Goal: Task Accomplishment & Management: Manage account settings

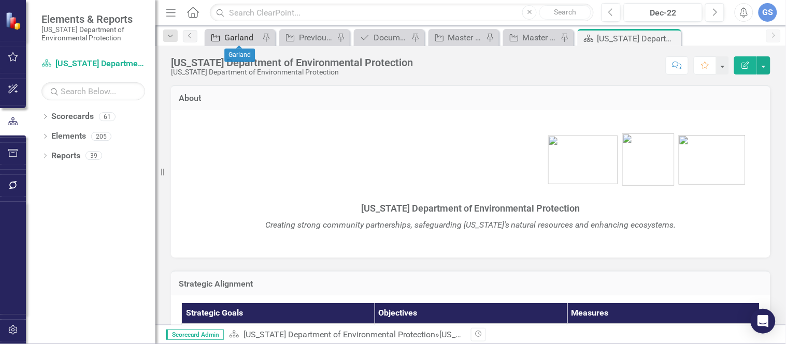
click at [229, 31] on div "Garland" at bounding box center [241, 37] width 35 height 13
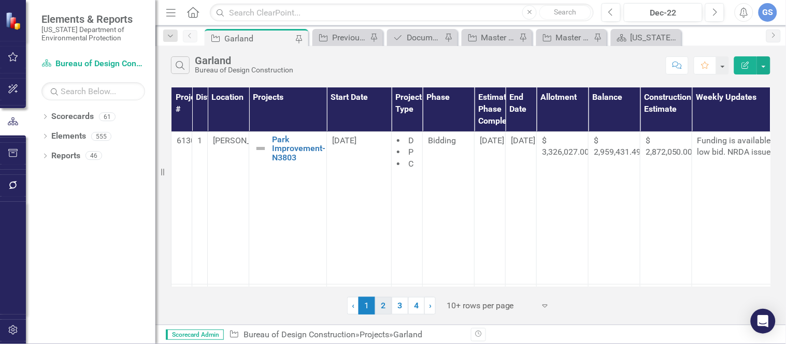
click at [382, 303] on link "2" at bounding box center [383, 306] width 17 height 18
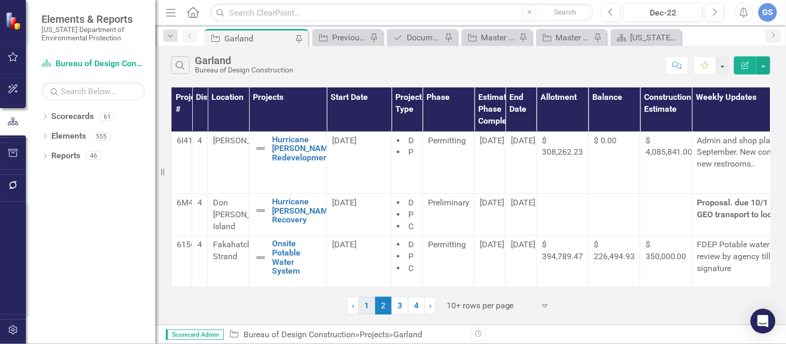
click at [363, 303] on link "1" at bounding box center [366, 306] width 17 height 18
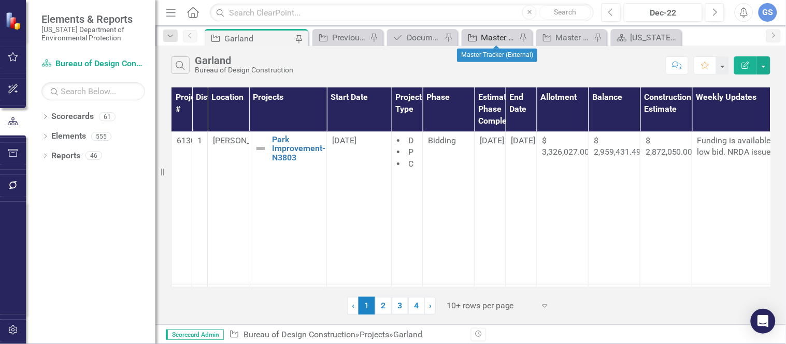
click at [495, 33] on div "Master Tracker (External)" at bounding box center [498, 37] width 35 height 13
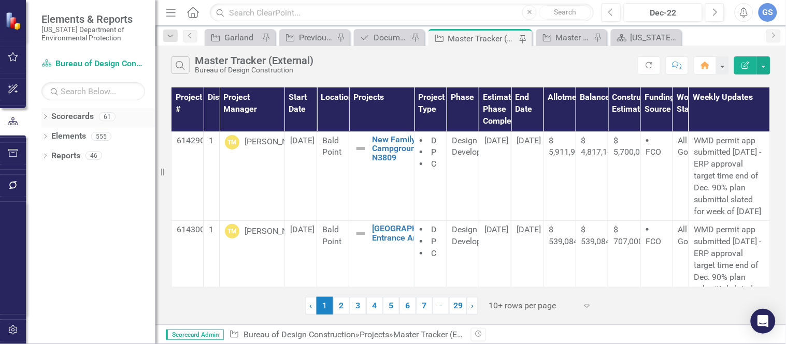
click at [52, 112] on link "Scorecards" at bounding box center [72, 117] width 42 height 12
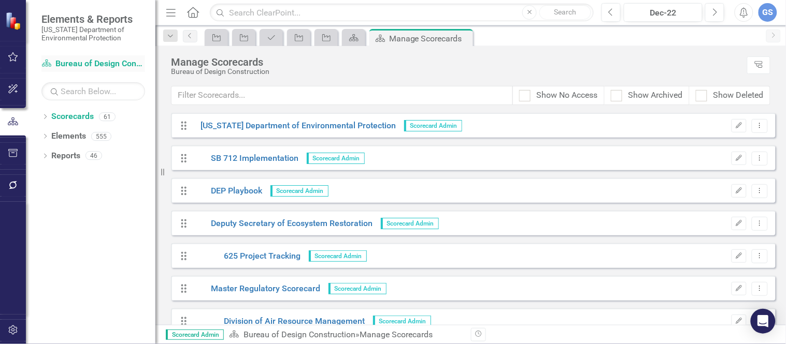
click at [81, 61] on link "Scorecard Bureau of Design Construction" at bounding box center [93, 64] width 104 height 12
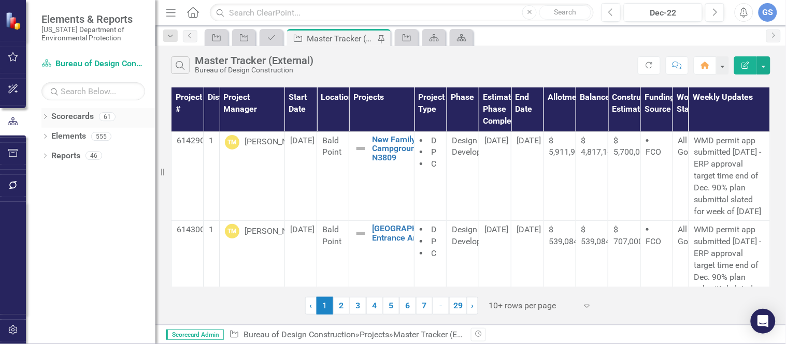
click at [43, 114] on div "Dropdown" at bounding box center [44, 118] width 7 height 9
click at [46, 171] on div "Dropdown Elements 555" at bounding box center [98, 177] width 114 height 20
click at [44, 174] on icon "Dropdown" at bounding box center [44, 177] width 7 height 6
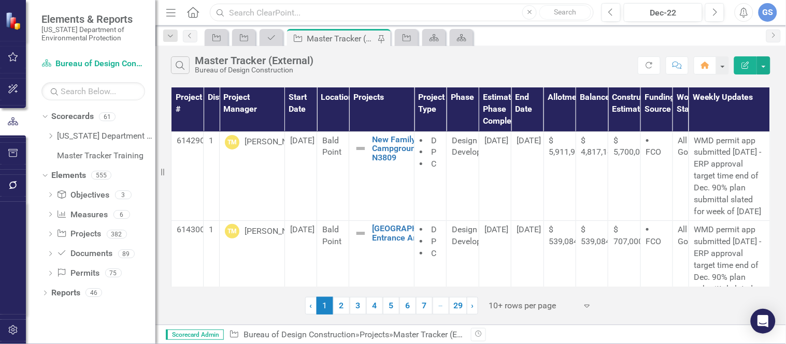
click at [235, 9] on input "text" at bounding box center [402, 13] width 384 height 18
click at [606, 8] on button "Previous" at bounding box center [610, 12] width 19 height 19
click at [613, 8] on icon "Previous" at bounding box center [611, 12] width 6 height 9
click at [711, 6] on button "Next" at bounding box center [714, 12] width 19 height 19
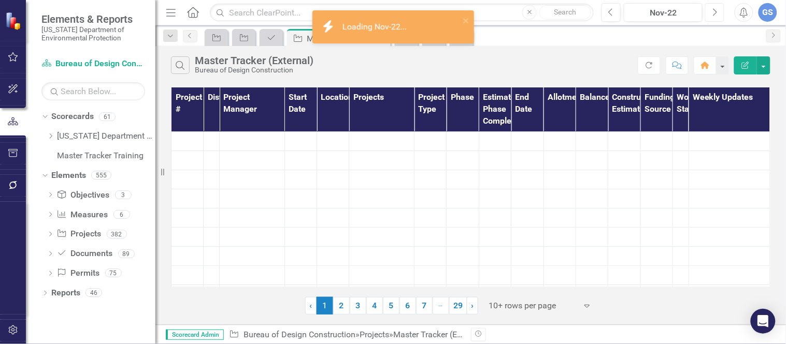
click at [711, 6] on button "Next" at bounding box center [714, 12] width 19 height 19
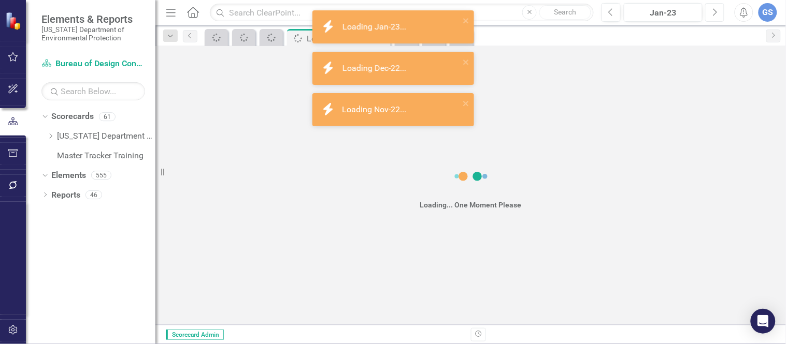
click at [711, 6] on button "Next" at bounding box center [714, 12] width 19 height 19
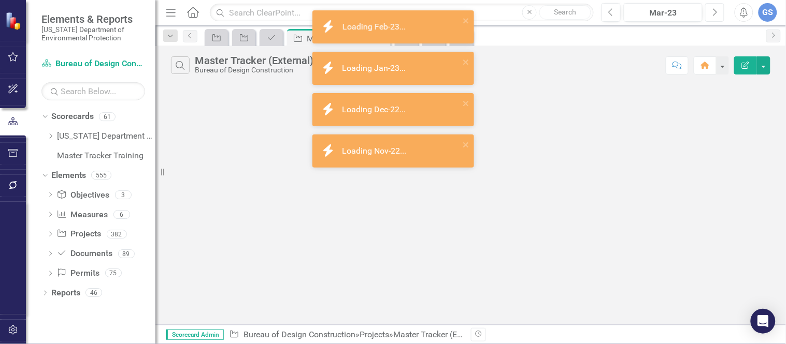
click at [711, 6] on button "Next" at bounding box center [714, 12] width 19 height 19
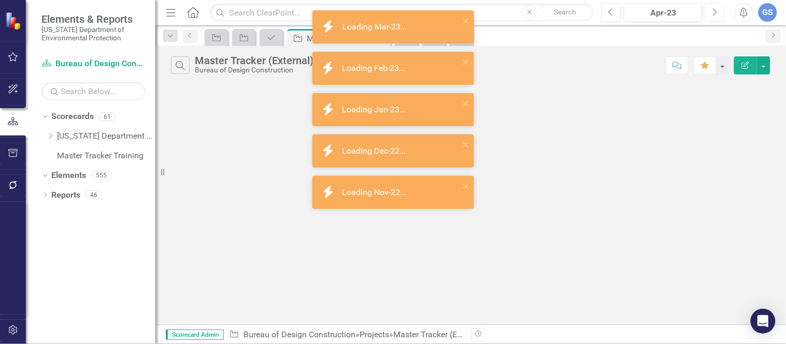
click at [711, 6] on button "Next" at bounding box center [714, 12] width 19 height 19
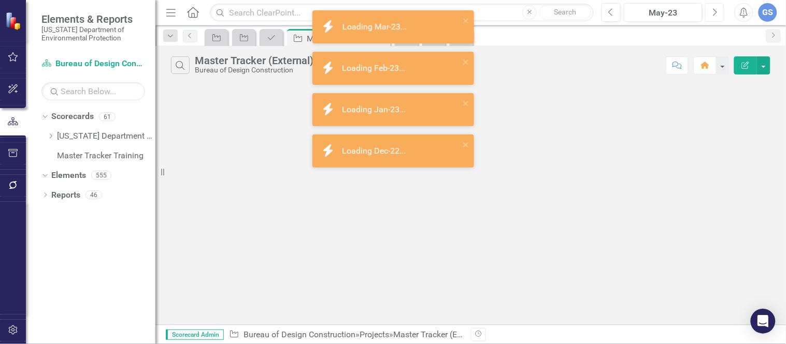
click at [711, 6] on button "Next" at bounding box center [714, 12] width 19 height 19
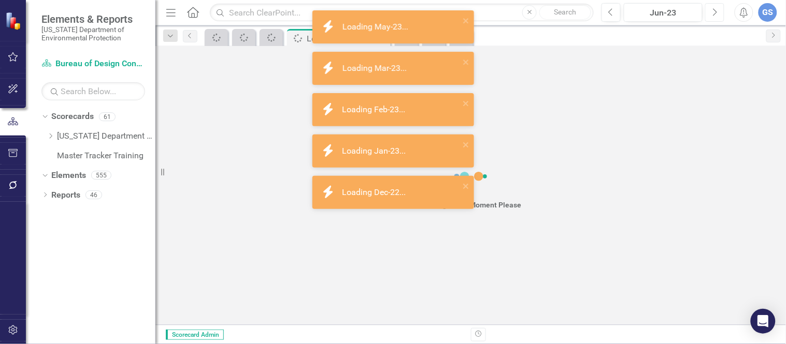
click at [711, 6] on button "Next" at bounding box center [714, 12] width 19 height 19
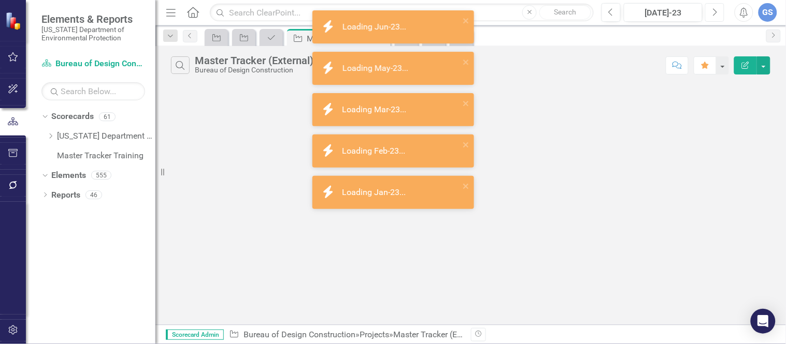
click at [711, 6] on button "Next" at bounding box center [714, 12] width 19 height 19
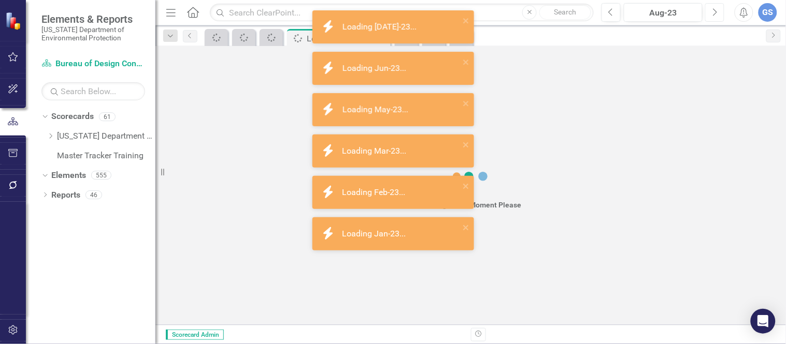
click at [711, 6] on button "Next" at bounding box center [714, 12] width 19 height 19
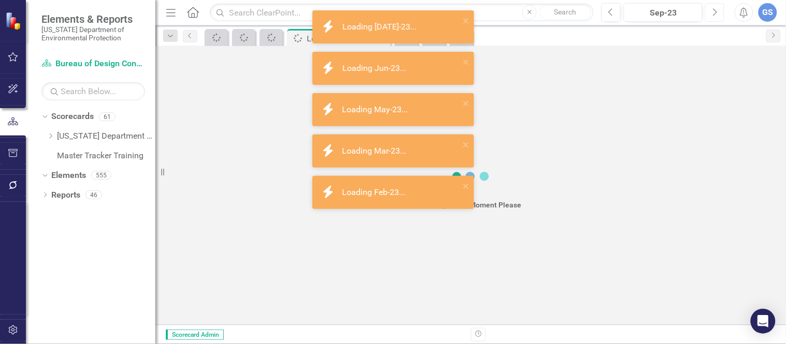
click at [711, 6] on button "Next" at bounding box center [714, 12] width 19 height 19
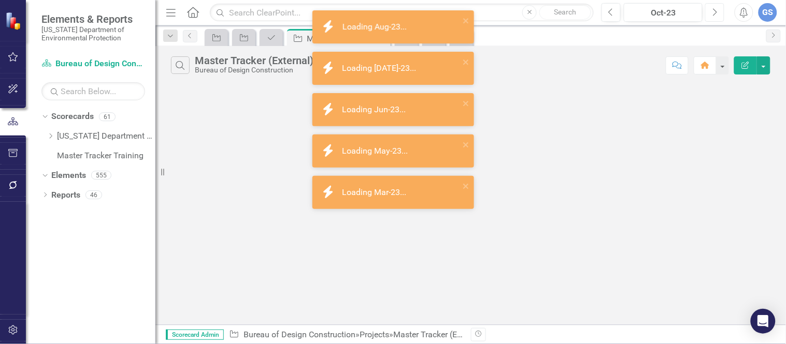
click at [711, 6] on button "Next" at bounding box center [714, 12] width 19 height 19
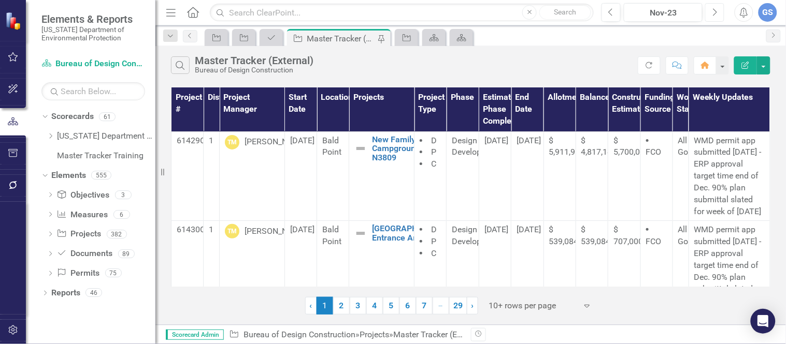
click at [711, 6] on button "Next" at bounding box center [714, 12] width 19 height 19
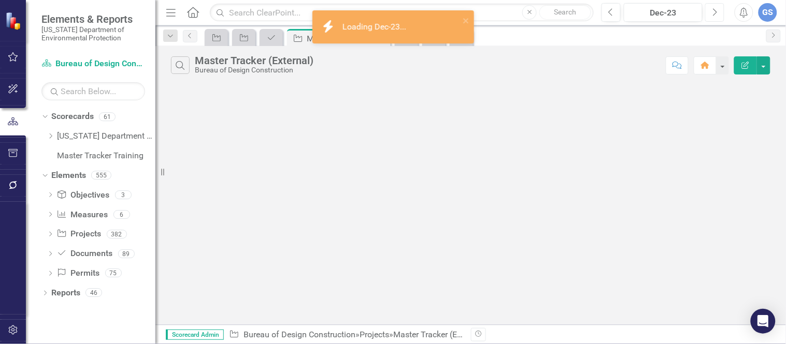
click at [711, 6] on button "Next" at bounding box center [714, 12] width 19 height 19
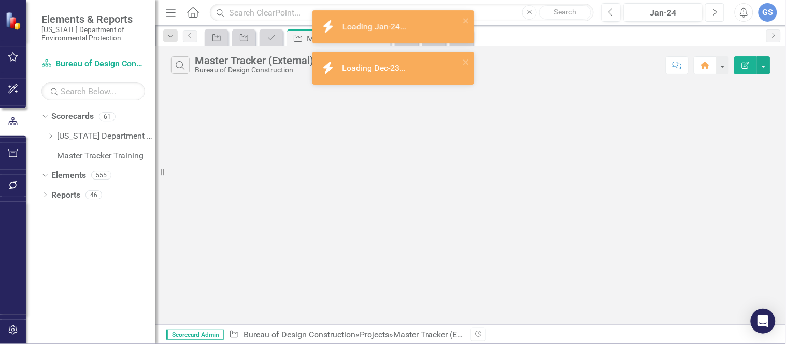
click at [711, 6] on button "Next" at bounding box center [714, 12] width 19 height 19
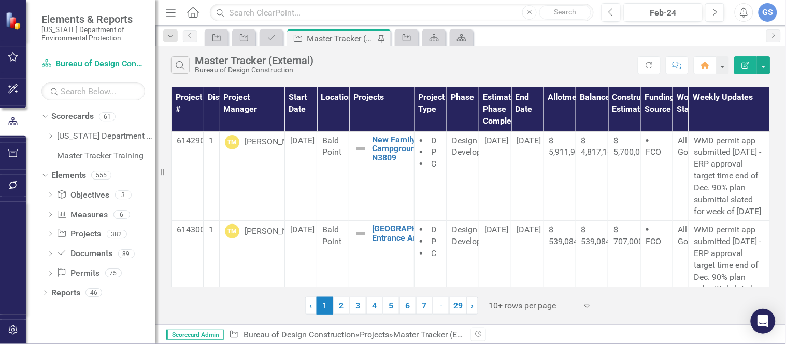
click at [187, 10] on icon "Home" at bounding box center [192, 12] width 13 height 11
click at [238, 8] on input "text" at bounding box center [402, 13] width 384 height 18
click at [638, 304] on div "‹ Previous 1 (current) 2 3 4 5 6 7 … More 29 › Next 10+ rows per page Expand" at bounding box center [470, 302] width 599 height 25
click at [764, 11] on div "GS" at bounding box center [767, 12] width 19 height 19
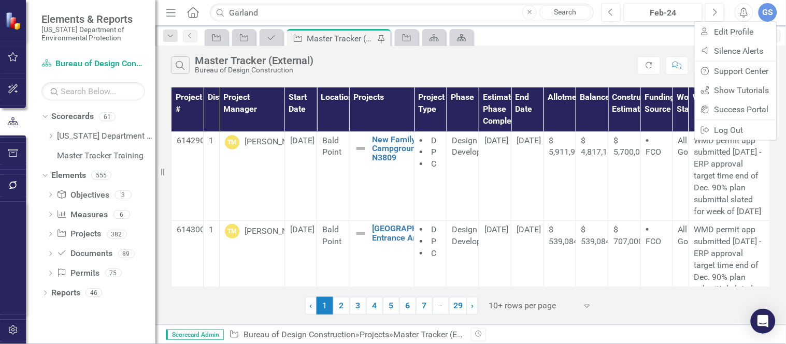
click at [332, 58] on div "Search Master Tracker (External) Bureau of Design Construction" at bounding box center [404, 65] width 467 height 18
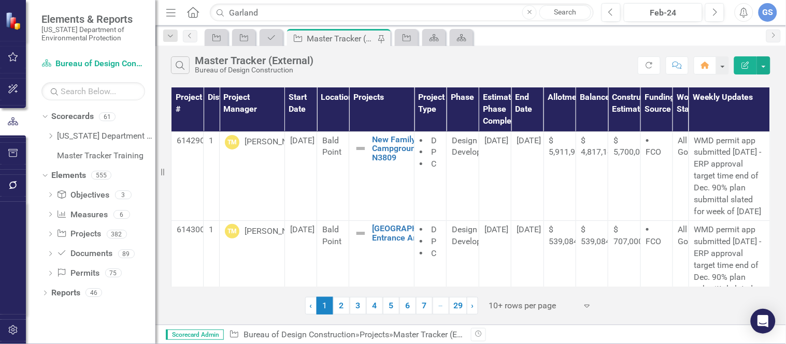
click at [322, 33] on div "Master Tracker (External)" at bounding box center [341, 38] width 68 height 13
click at [218, 12] on icon "Search" at bounding box center [220, 12] width 10 height 9
click at [555, 8] on link "Search" at bounding box center [565, 12] width 52 height 15
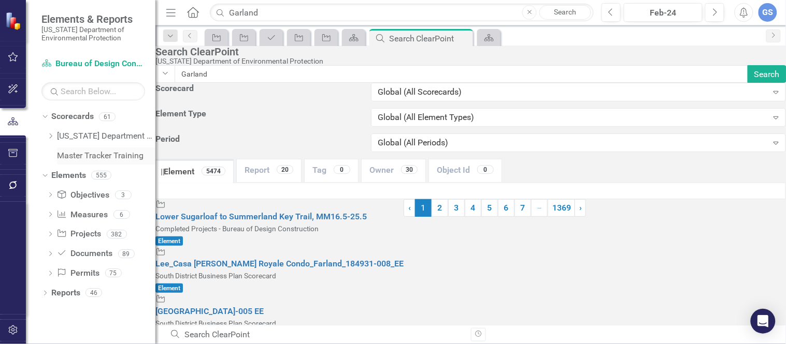
click at [91, 150] on link "Master Tracker Training" at bounding box center [106, 156] width 98 height 12
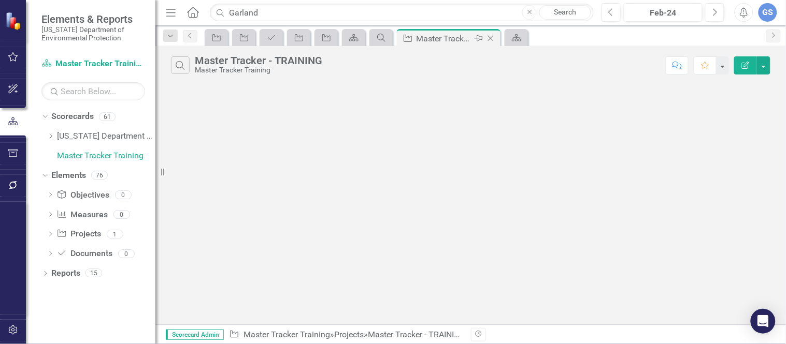
click at [429, 37] on div "Master Tracker - TRAINING" at bounding box center [443, 38] width 55 height 13
click at [87, 136] on link "[US_STATE] Department of Environmental Protection" at bounding box center [106, 137] width 98 height 12
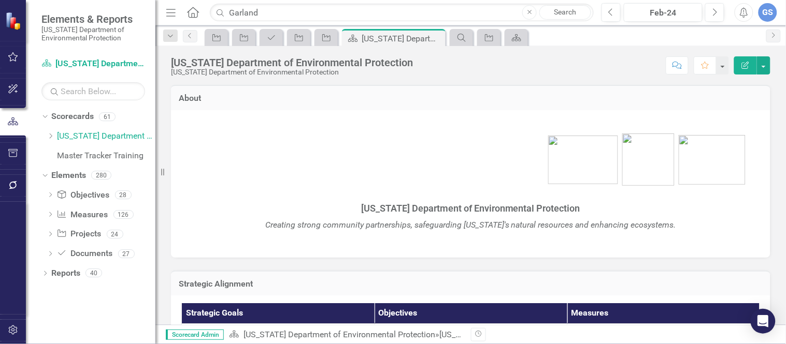
click at [190, 8] on icon "Home" at bounding box center [192, 12] width 13 height 11
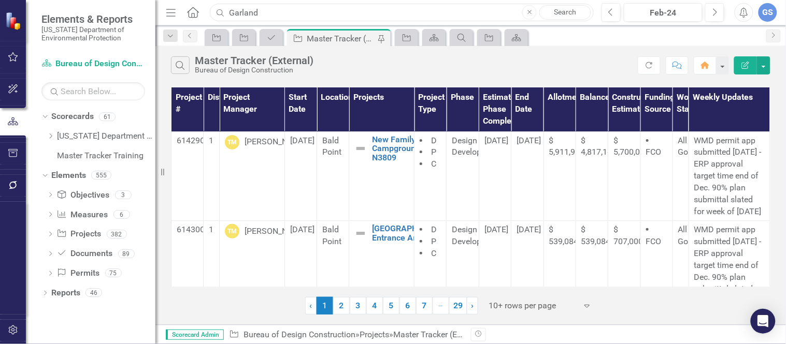
click at [265, 11] on input "Garland" at bounding box center [402, 13] width 384 height 18
type input "G"
click at [183, 61] on icon "Search" at bounding box center [180, 65] width 11 height 9
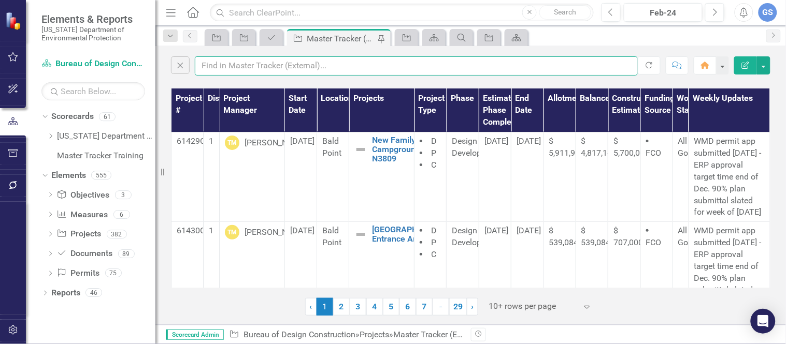
click at [211, 62] on input "text" at bounding box center [416, 65] width 443 height 19
type input "garland"
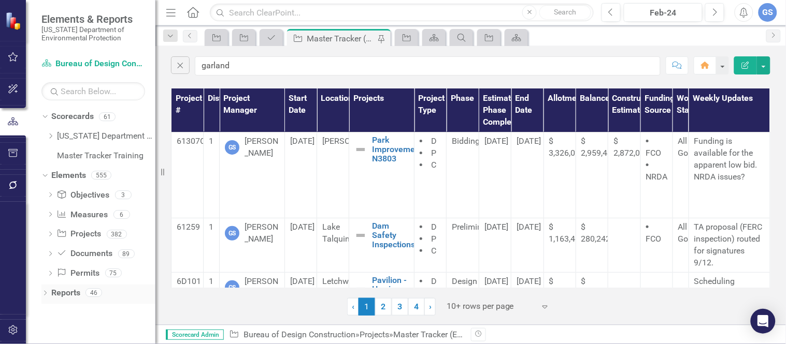
click at [47, 291] on div "Dropdown" at bounding box center [44, 294] width 7 height 9
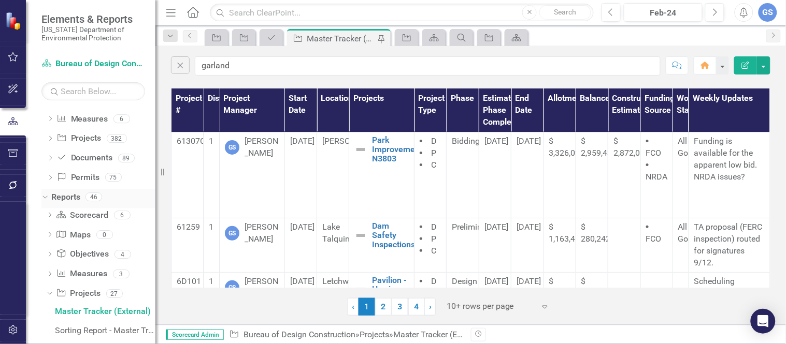
scroll to position [115, 0]
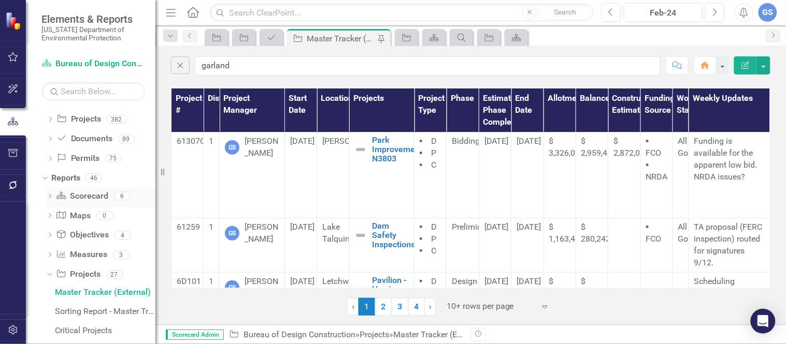
click at [51, 194] on div "Dropdown" at bounding box center [49, 197] width 7 height 9
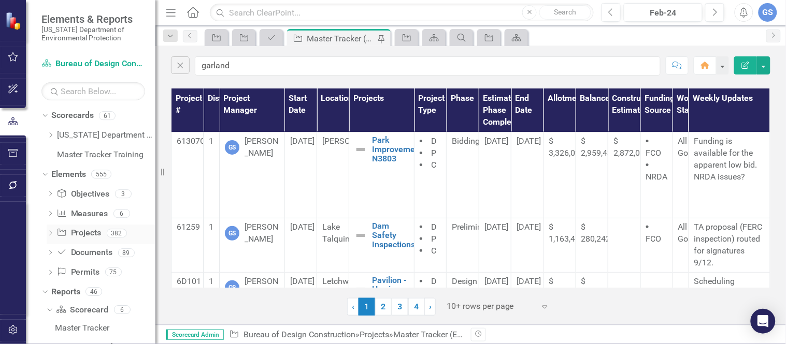
scroll to position [0, 0]
click at [94, 150] on link "Master Tracker Training" at bounding box center [106, 156] width 98 height 12
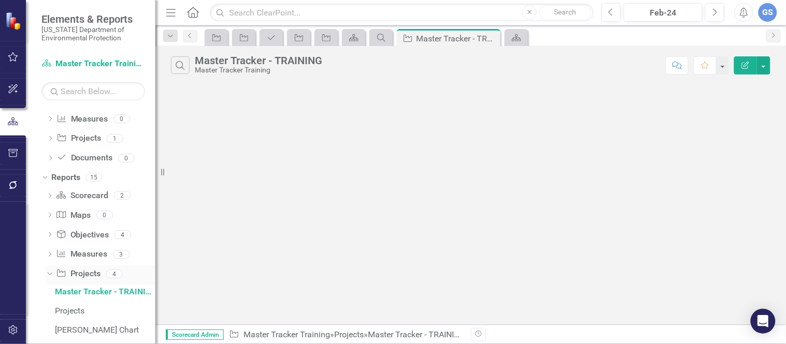
scroll to position [32, 0]
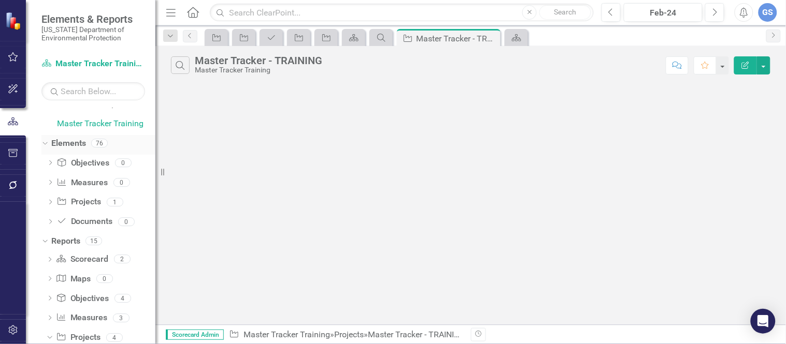
click at [45, 141] on icon "Dropdown" at bounding box center [44, 142] width 6 height 7
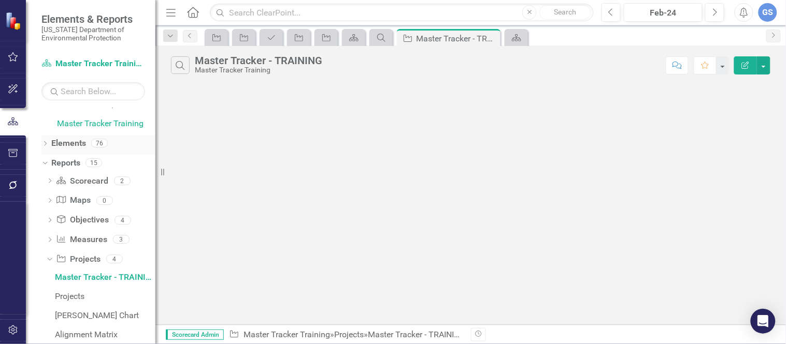
click at [44, 142] on icon "Dropdown" at bounding box center [44, 145] width 7 height 6
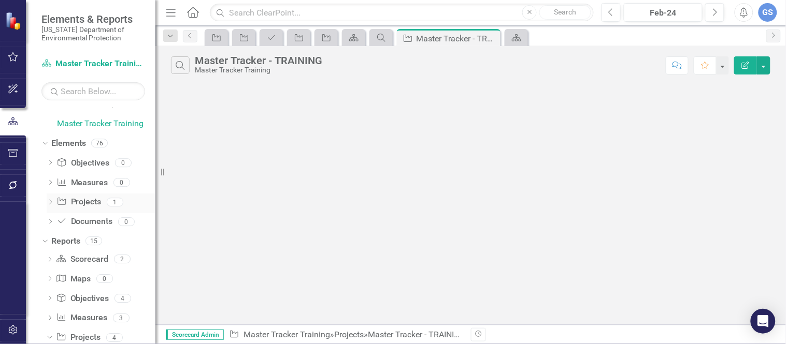
click at [79, 198] on link "Project Projects" at bounding box center [78, 202] width 45 height 12
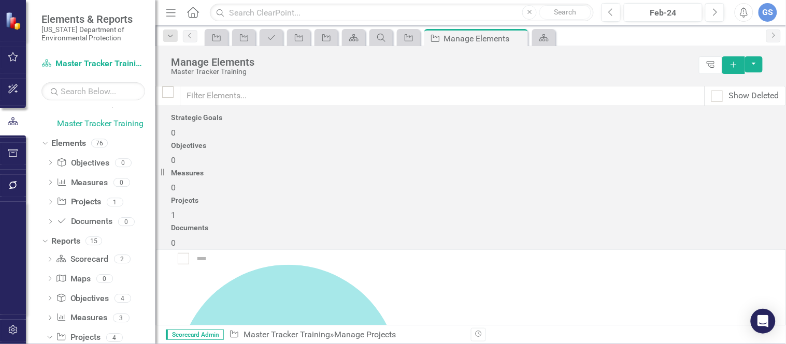
click at [705, 252] on link "Copy Duplicate Project" at bounding box center [719, 255] width 87 height 19
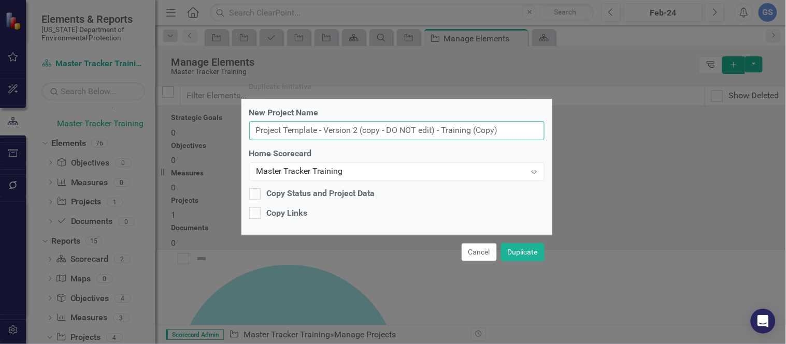
click at [504, 132] on input "Project Template - Version 2 (copy - DO NOT edit) - Training (Copy)" at bounding box center [396, 130] width 295 height 19
type input "P"
type input "gws"
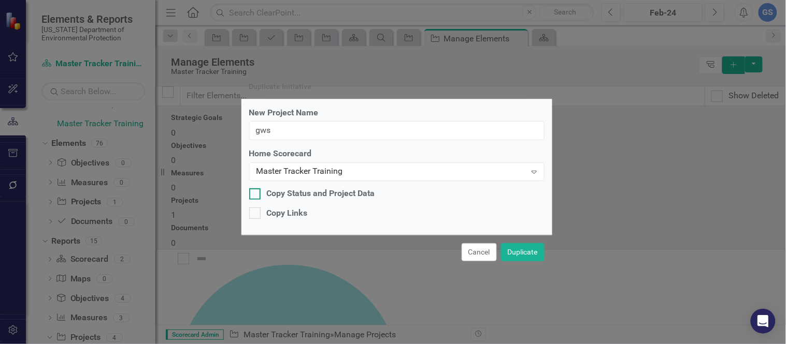
click at [257, 194] on div at bounding box center [254, 194] width 11 height 11
click at [256, 194] on input "Copy Status and Project Data" at bounding box center [252, 192] width 7 height 7
checkbox input "true"
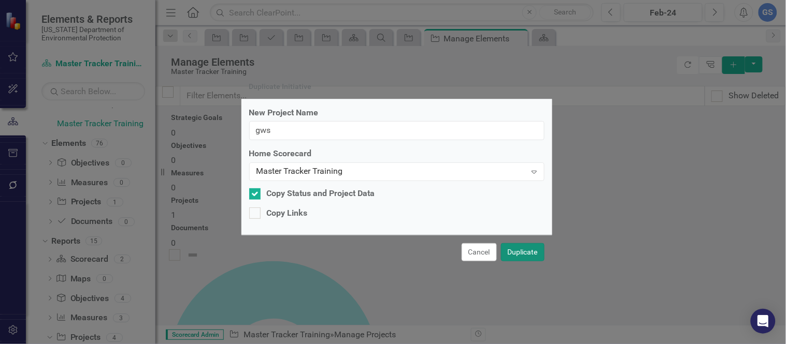
click at [524, 251] on button "Duplicate" at bounding box center [523, 252] width 44 height 18
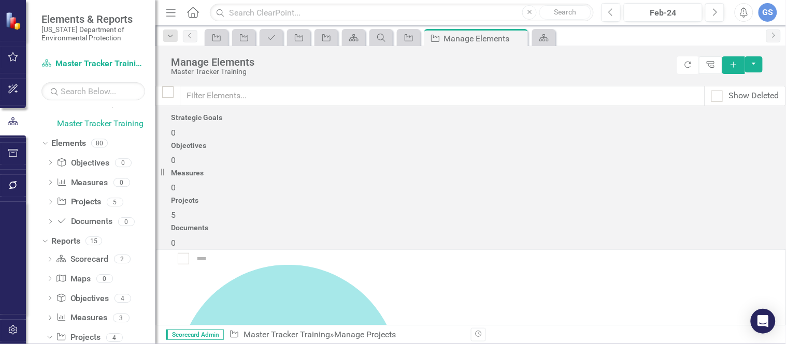
scroll to position [180, 0]
click at [601, 197] on div "Projects 5" at bounding box center [470, 209] width 599 height 25
click at [53, 198] on div "Dropdown Project Projects 5" at bounding box center [101, 204] width 109 height 20
click at [78, 198] on link "Project Projects" at bounding box center [78, 202] width 45 height 12
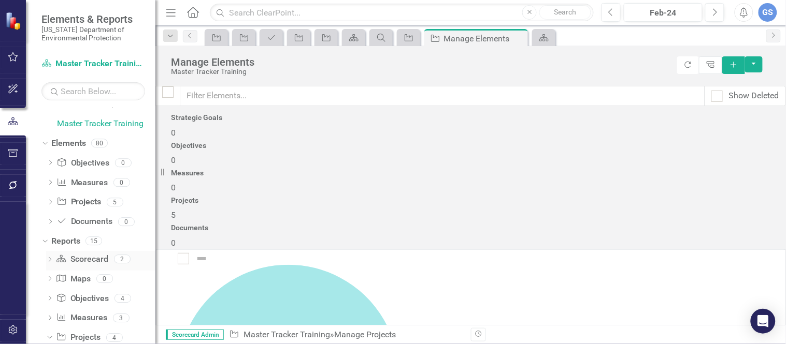
click at [74, 254] on link "Scorecard Scorecard" at bounding box center [82, 260] width 52 height 12
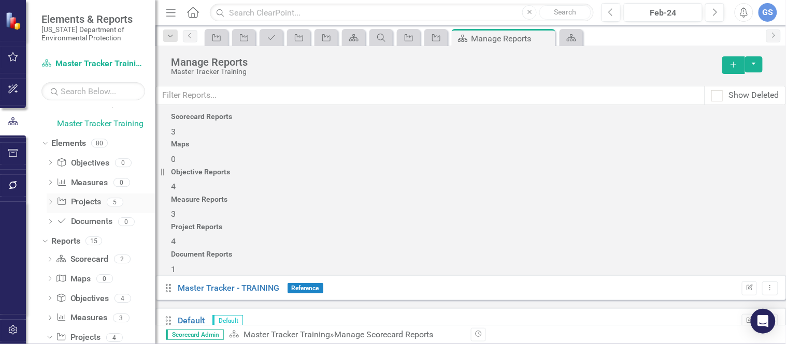
click at [49, 200] on icon "Dropdown" at bounding box center [50, 203] width 7 height 6
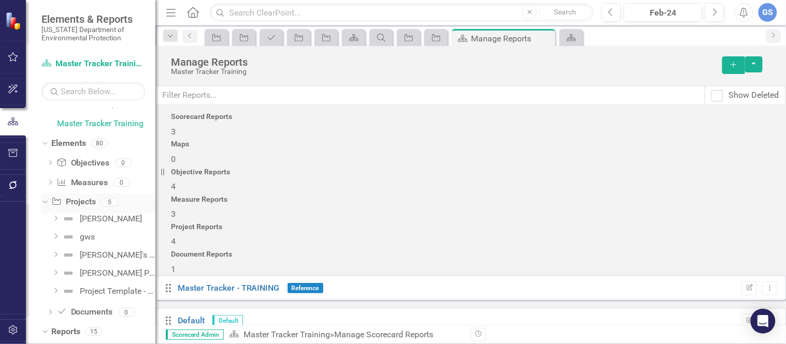
click at [84, 199] on link "Project Projects" at bounding box center [73, 202] width 45 height 12
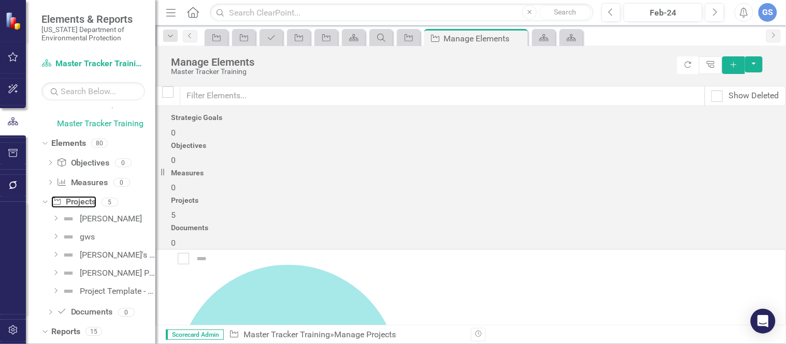
scroll to position [230, 0]
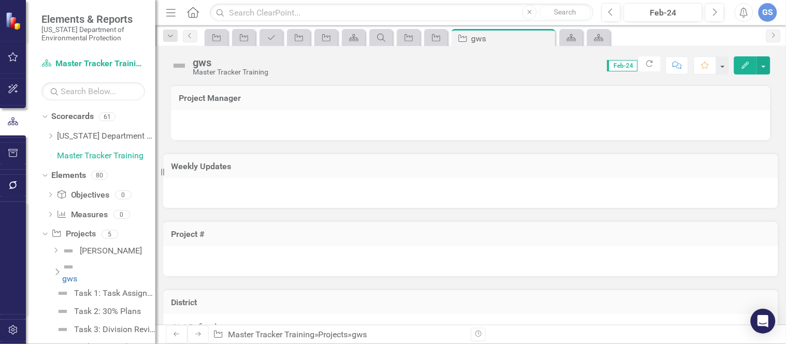
click at [200, 121] on div at bounding box center [470, 125] width 599 height 30
click at [228, 125] on div at bounding box center [470, 125] width 599 height 30
click at [194, 121] on div at bounding box center [470, 125] width 599 height 30
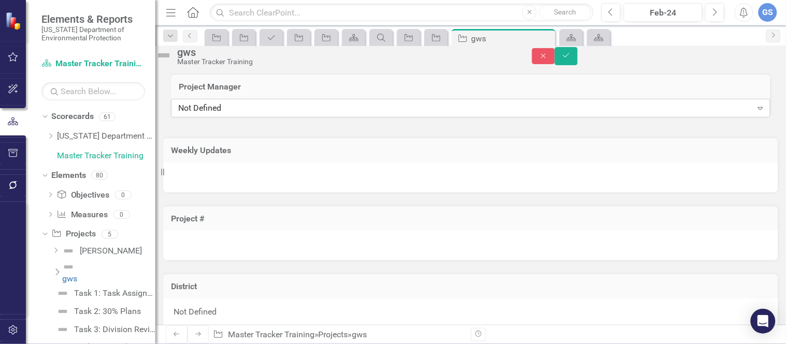
click at [755, 112] on icon "Expand" at bounding box center [760, 108] width 10 height 8
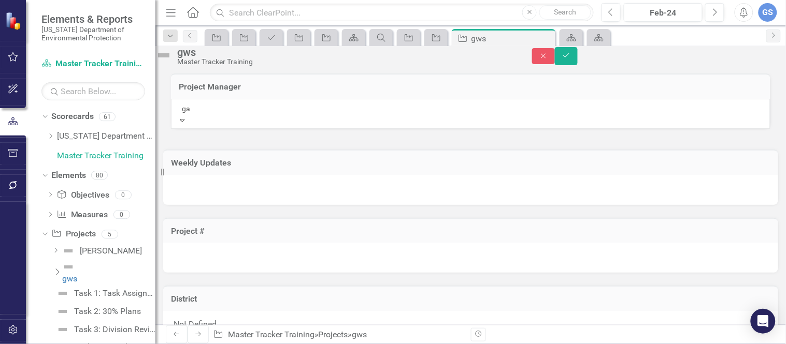
scroll to position [4, 0]
type input "gar"
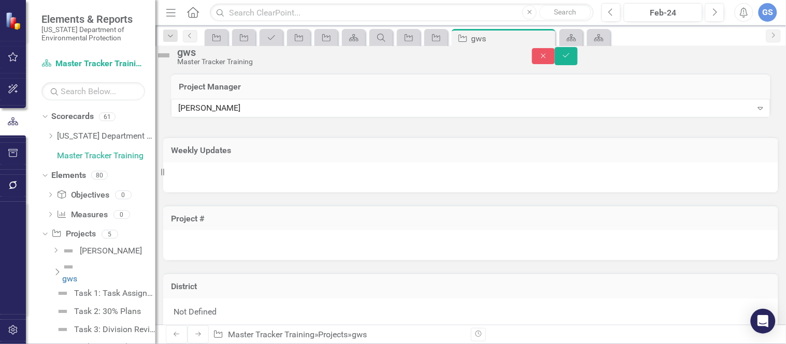
click at [188, 261] on div at bounding box center [470, 246] width 615 height 30
click at [203, 261] on div at bounding box center [470, 246] width 615 height 30
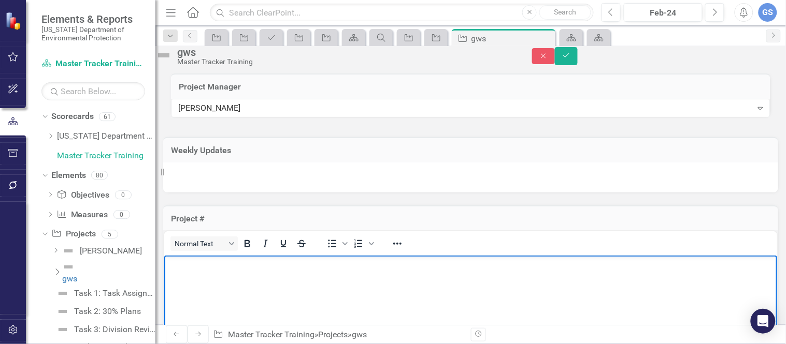
click at [180, 265] on p "Rich Text Area. Press ALT-0 for help." at bounding box center [470, 264] width 608 height 12
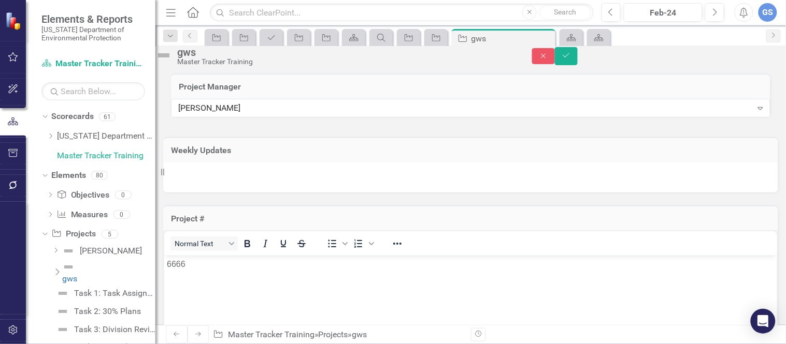
click at [182, 192] on div at bounding box center [470, 178] width 615 height 30
click at [202, 193] on div at bounding box center [470, 178] width 615 height 30
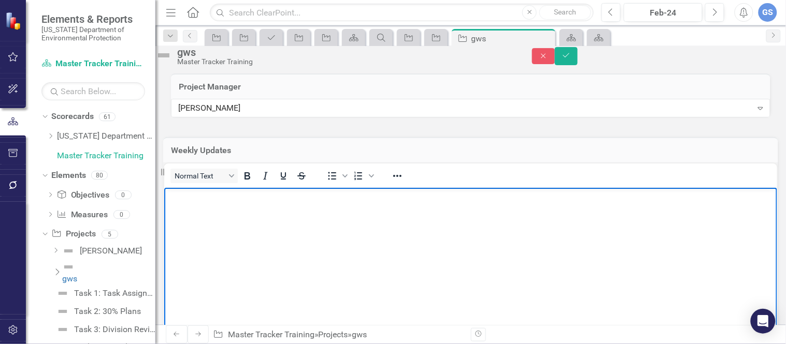
click at [173, 198] on p "Rich Text Area. Press ALT-0 for help." at bounding box center [470, 196] width 608 height 12
drag, startPoint x: 285, startPoint y: 190, endPoint x: 278, endPoint y: 196, distance: 10.3
click at [278, 196] on p "Pu" at bounding box center [470, 196] width 608 height 12
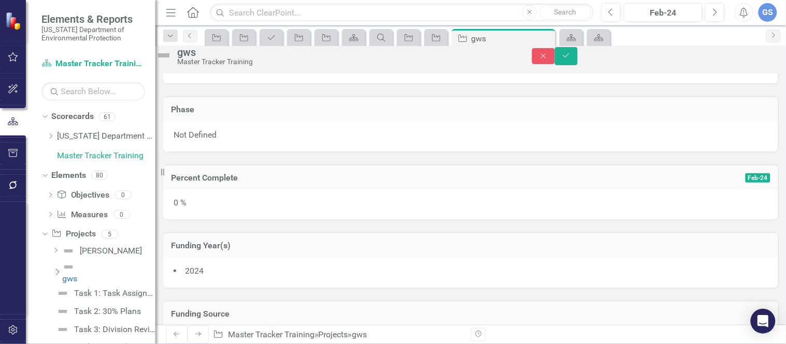
scroll to position [806, 0]
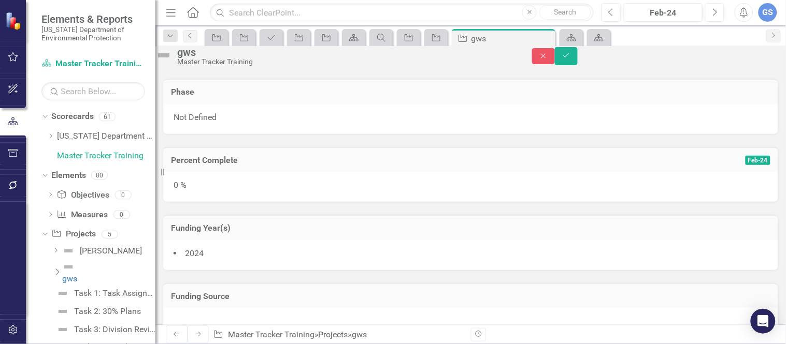
click at [268, 134] on div "Not Defined" at bounding box center [470, 119] width 615 height 30
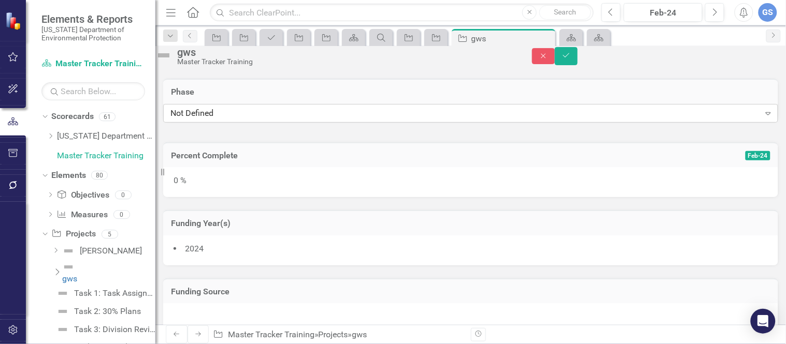
click at [763, 118] on icon "Expand" at bounding box center [768, 113] width 10 height 8
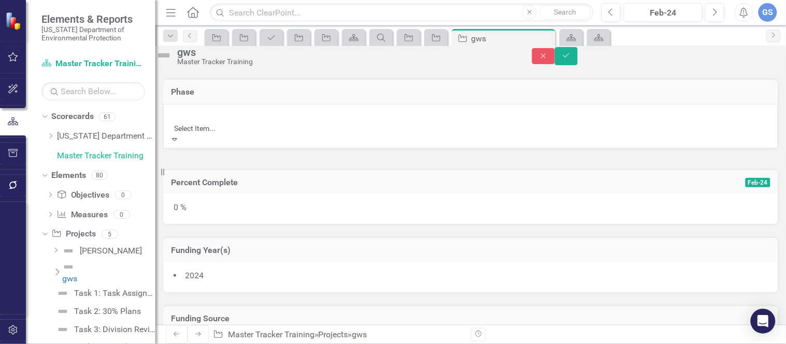
scroll to position [17, 0]
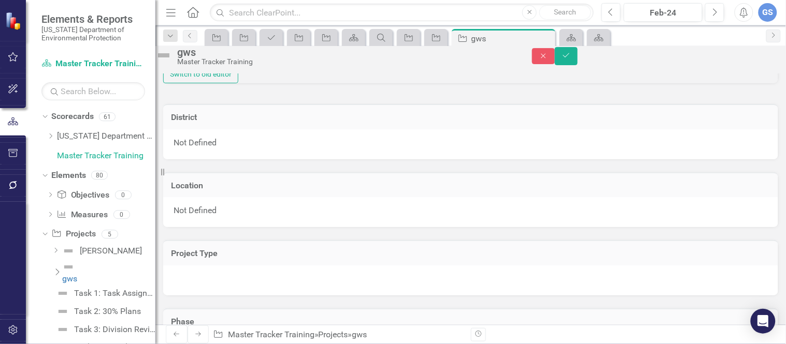
scroll to position [518, 0]
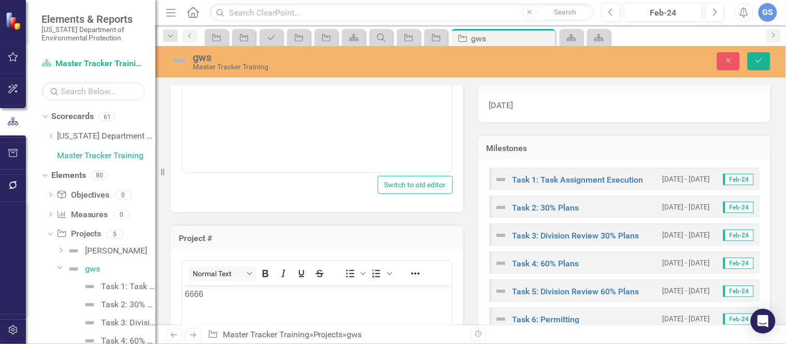
scroll to position [230, 0]
click at [496, 175] on img at bounding box center [501, 179] width 12 height 12
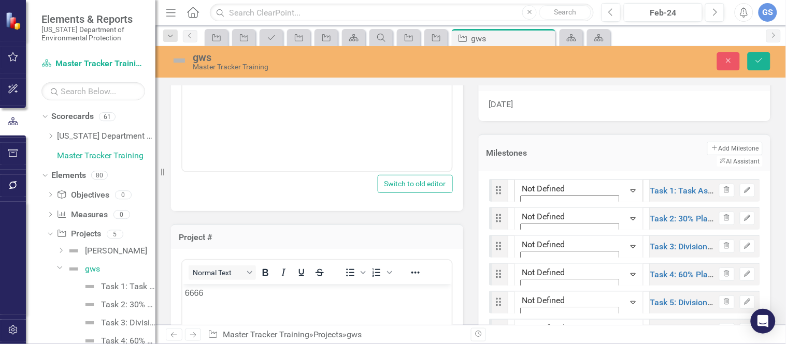
click at [628, 186] on icon "Expand" at bounding box center [633, 190] width 10 height 8
click at [628, 214] on icon "Expand" at bounding box center [633, 218] width 10 height 8
click at [475, 63] on div "Master Tracker Training" at bounding box center [348, 67] width 310 height 8
click at [628, 214] on icon "Expand" at bounding box center [633, 218] width 10 height 8
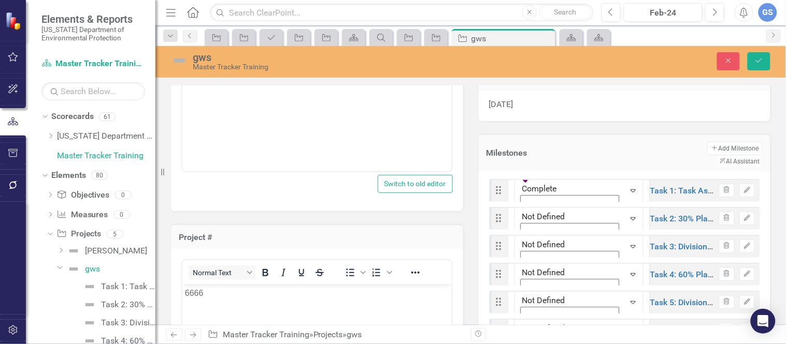
click at [628, 242] on icon "Expand" at bounding box center [633, 246] width 10 height 8
click at [665, 59] on div "Close Save" at bounding box center [654, 61] width 247 height 18
click at [743, 188] on icon "Edit" at bounding box center [747, 191] width 8 height 6
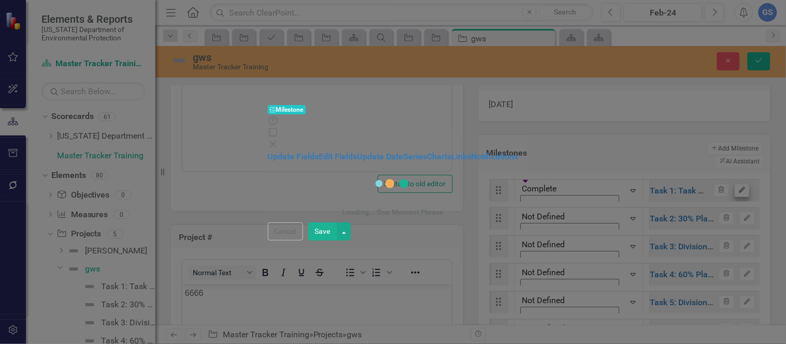
click at [519, 175] on div "Update Fields Edit Fields Update Data Series Charts Links Notifications Loading…" at bounding box center [393, 186] width 251 height 71
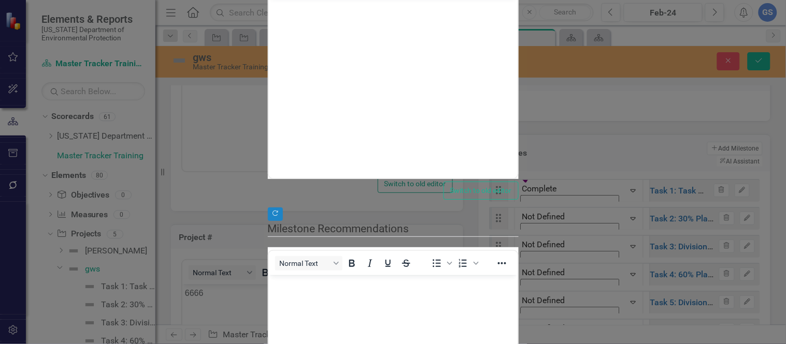
scroll to position [0, 0]
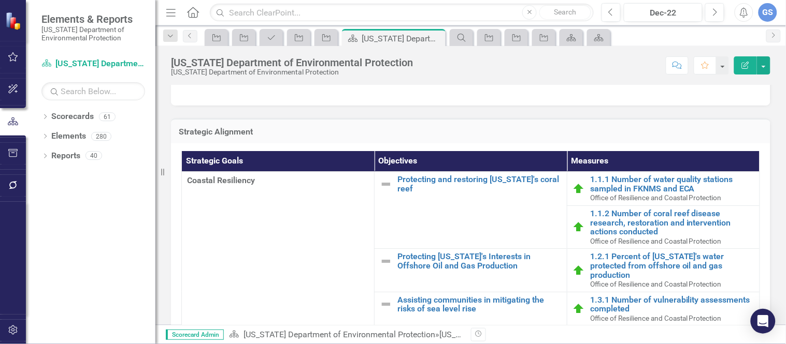
scroll to position [173, 0]
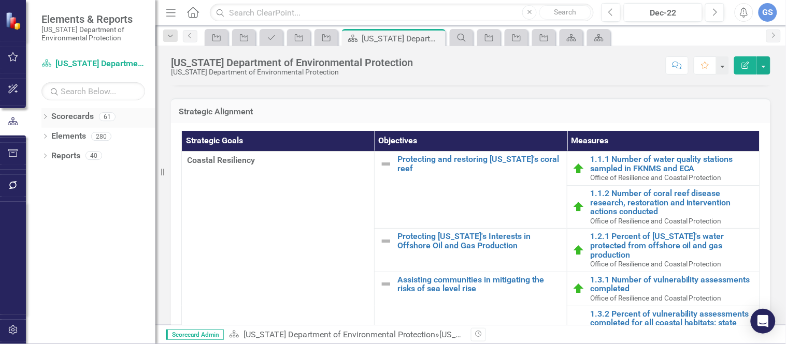
click at [48, 114] on div "Dropdown" at bounding box center [44, 118] width 7 height 9
click at [101, 153] on link "Master Tracker Training" at bounding box center [106, 156] width 98 height 12
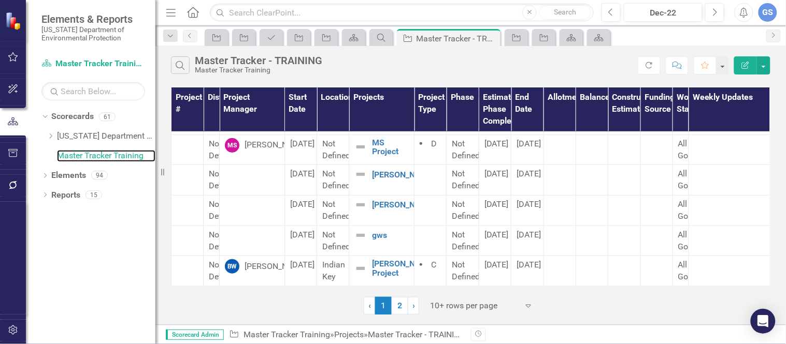
scroll to position [175, 0]
click at [246, 234] on div at bounding box center [252, 235] width 54 height 12
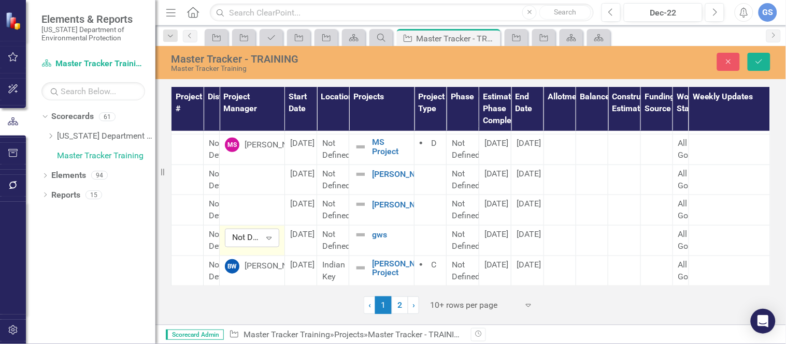
click at [270, 236] on icon "Expand" at bounding box center [269, 238] width 10 height 8
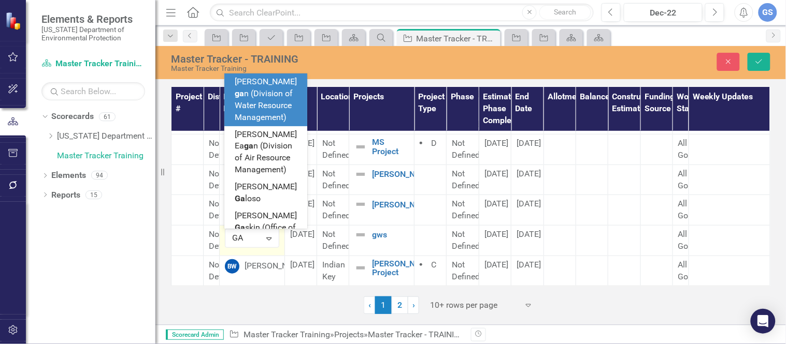
type input "GAR"
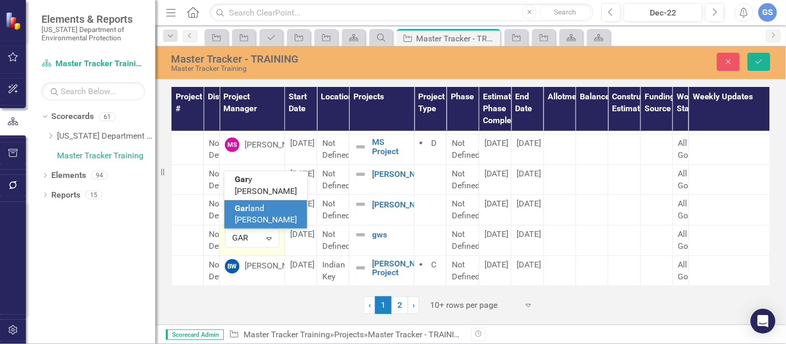
click at [264, 214] on span "Gar land [PERSON_NAME]" at bounding box center [266, 215] width 62 height 22
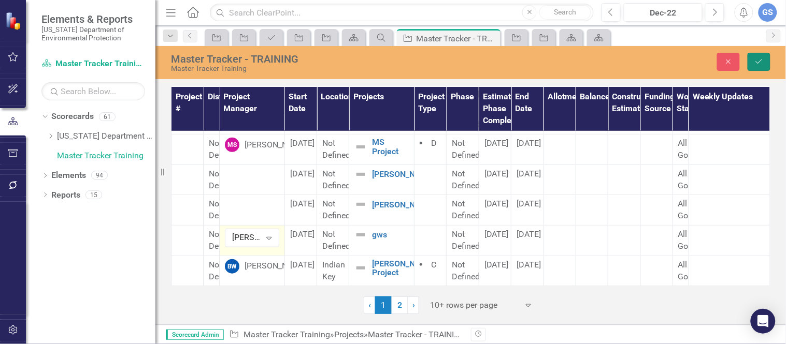
click at [750, 62] on button "Save" at bounding box center [759, 62] width 23 height 18
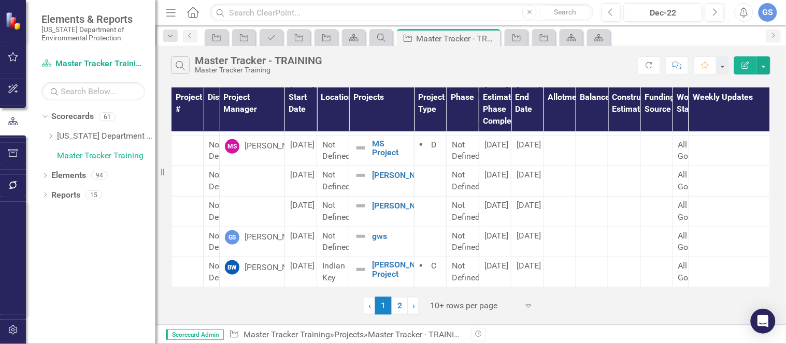
scroll to position [187, 0]
click at [44, 170] on div "Dropdown Elements 94" at bounding box center [98, 177] width 114 height 20
click at [43, 174] on icon "Dropdown" at bounding box center [44, 177] width 7 height 6
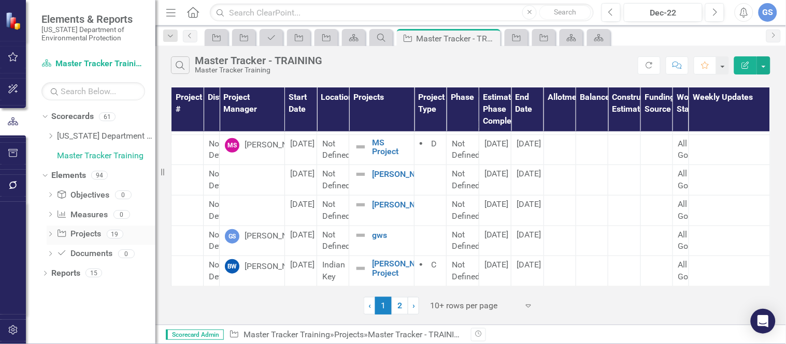
click at [84, 230] on link "Project Projects" at bounding box center [78, 234] width 45 height 12
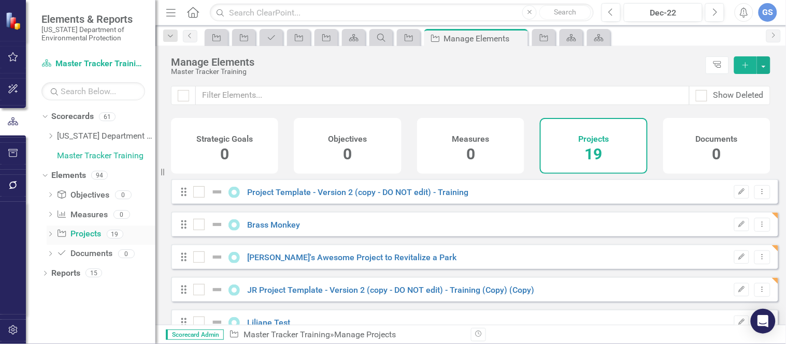
checkbox input "false"
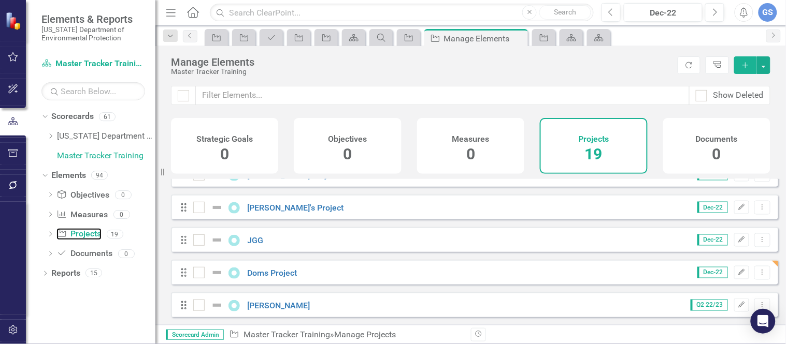
scroll to position [366, 0]
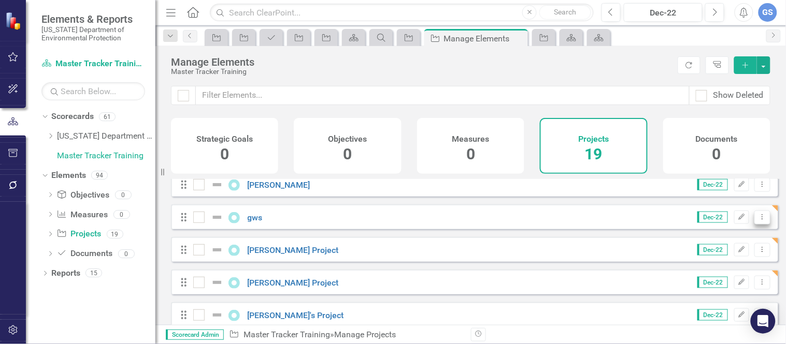
click at [758, 221] on icon "Dropdown Menu" at bounding box center [762, 217] width 9 height 7
click at [614, 61] on div "Manage Elements" at bounding box center [421, 61] width 501 height 11
click at [96, 152] on link "Master Tracker Training" at bounding box center [106, 156] width 98 height 12
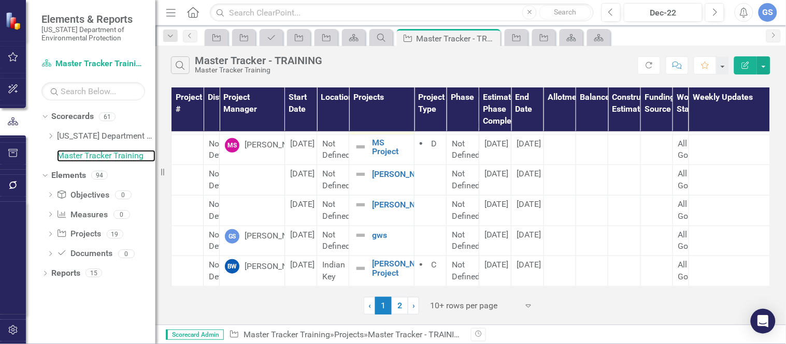
scroll to position [187, 0]
click at [47, 135] on icon "Dropdown" at bounding box center [51, 136] width 8 height 6
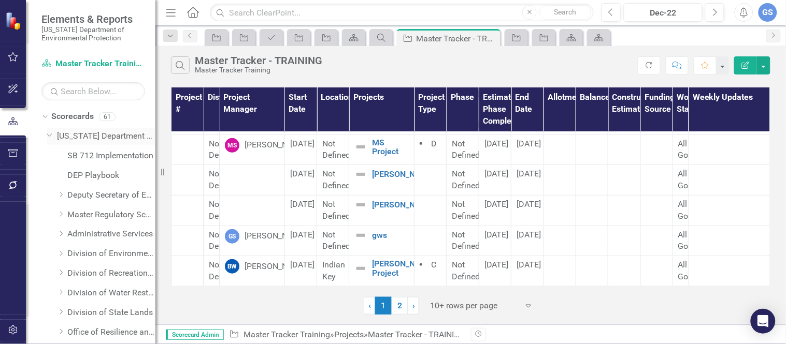
click at [47, 135] on icon "Dropdown" at bounding box center [50, 135] width 6 height 8
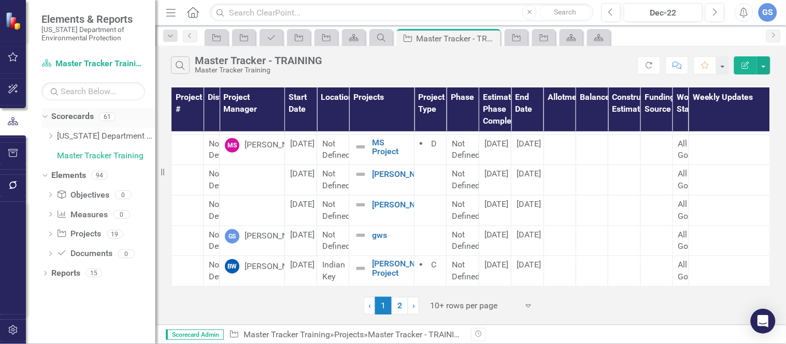
click at [46, 117] on icon "Dropdown" at bounding box center [44, 116] width 6 height 7
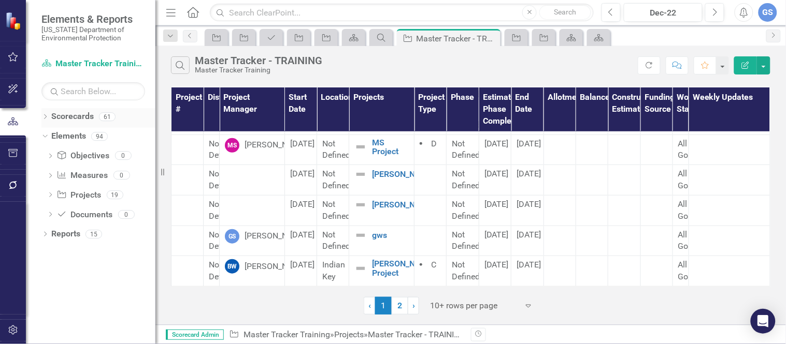
click at [45, 114] on div "Dropdown" at bounding box center [44, 118] width 7 height 9
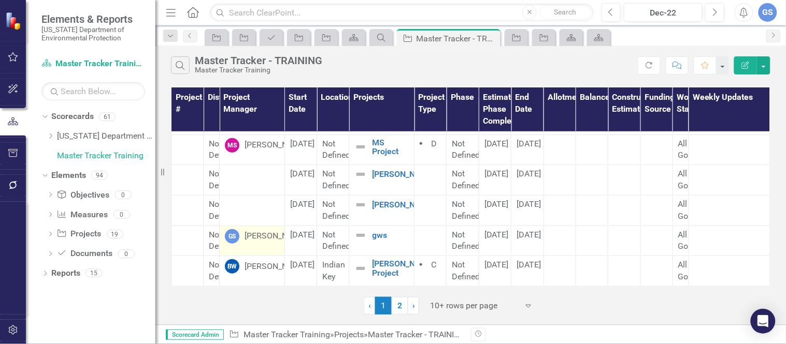
click at [267, 237] on div "[PERSON_NAME]" at bounding box center [276, 237] width 62 height 12
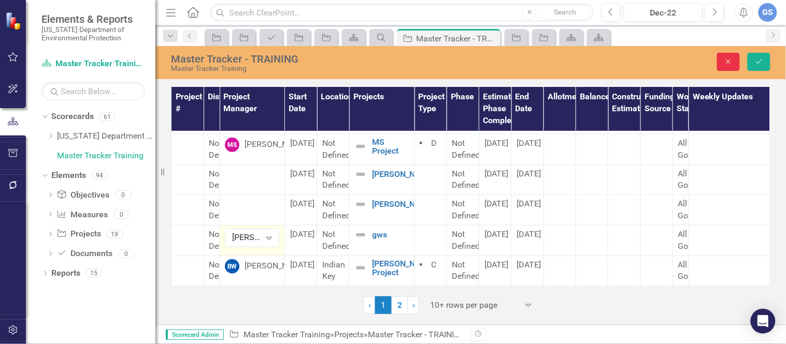
click at [730, 57] on button "Close" at bounding box center [728, 62] width 23 height 18
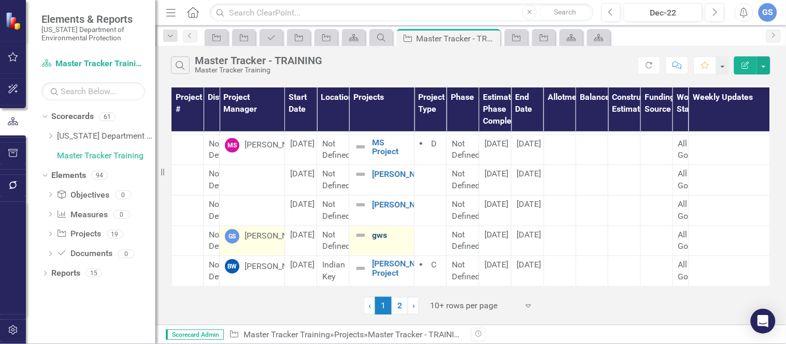
click at [376, 237] on link "gws" at bounding box center [390, 235] width 37 height 9
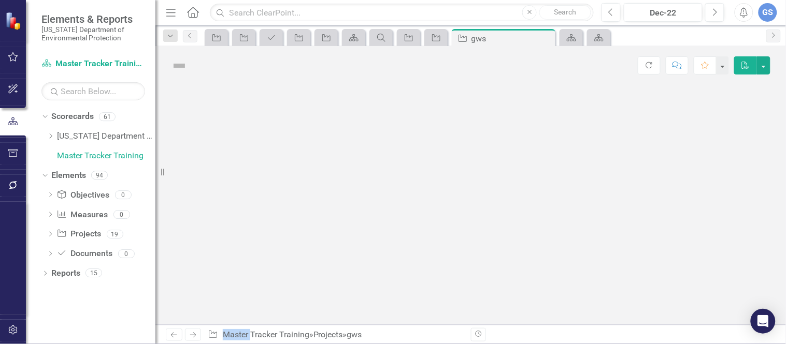
click at [376, 237] on div at bounding box center [470, 205] width 630 height 240
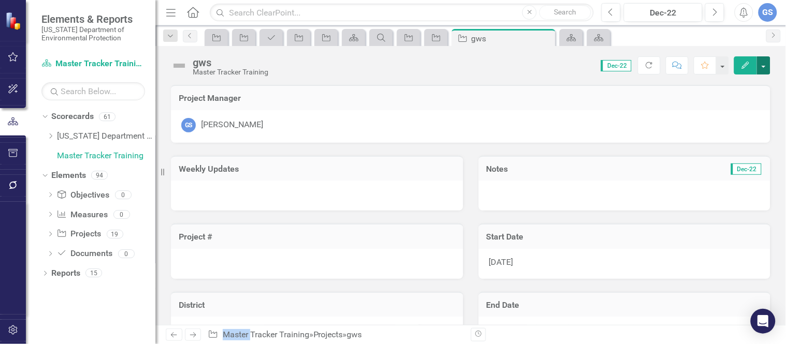
click at [764, 66] on button "button" at bounding box center [763, 65] width 13 height 18
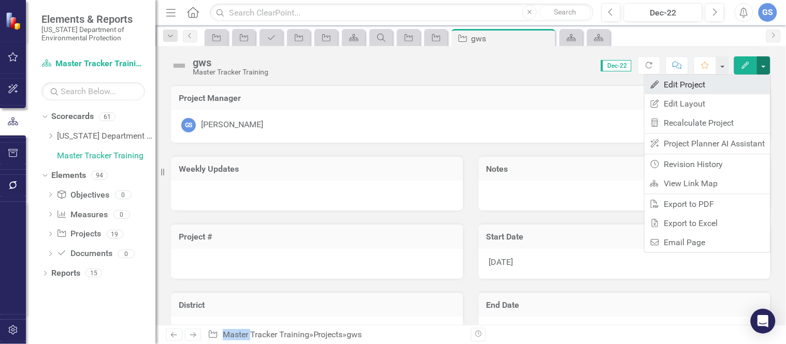
click at [684, 82] on link "Edit Edit Project" at bounding box center [707, 84] width 126 height 19
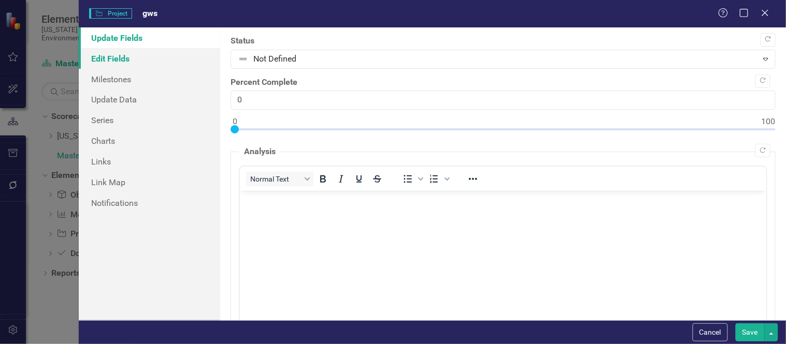
click at [111, 50] on link "Edit Fields" at bounding box center [149, 58] width 141 height 21
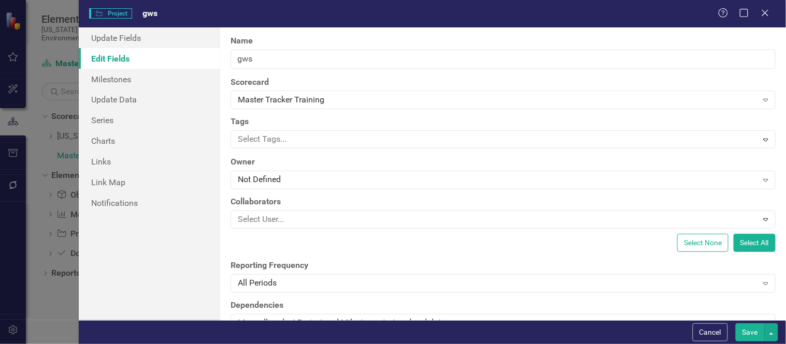
click at [158, 24] on div "Project Project gws Help Maximize Close" at bounding box center [432, 13] width 707 height 27
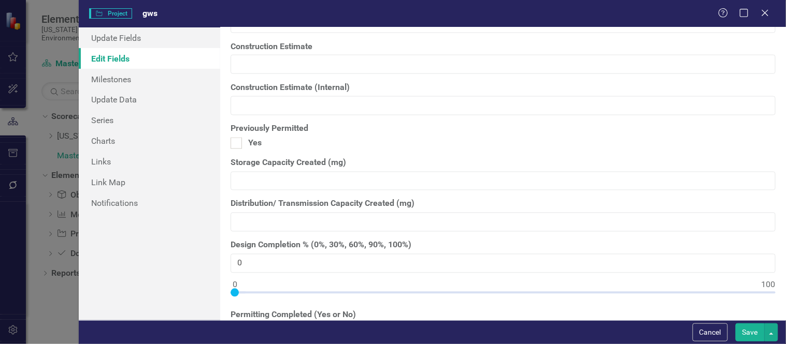
scroll to position [10495, 0]
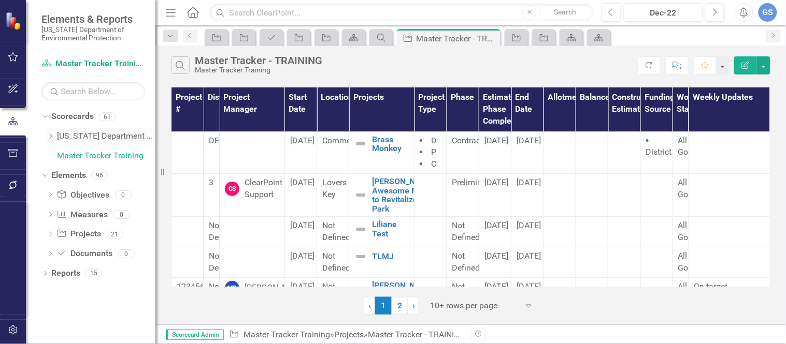
click at [111, 136] on link "[US_STATE] Department of Environmental Protection" at bounding box center [106, 137] width 98 height 12
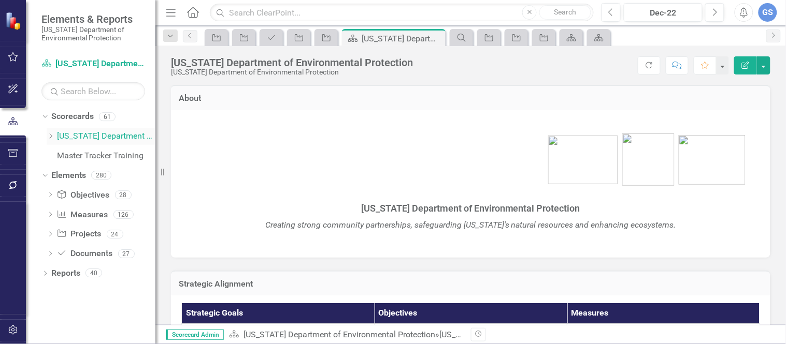
click at [111, 136] on link "[US_STATE] Department of Environmental Protection" at bounding box center [106, 137] width 98 height 12
click at [46, 114] on icon "Dropdown" at bounding box center [44, 116] width 6 height 7
click at [44, 114] on div "Dropdown" at bounding box center [44, 118] width 7 height 9
click at [95, 135] on link "[US_STATE] Department of Environmental Protection" at bounding box center [106, 137] width 98 height 12
click at [97, 133] on link "[US_STATE] Department of Environmental Protection" at bounding box center [106, 137] width 98 height 12
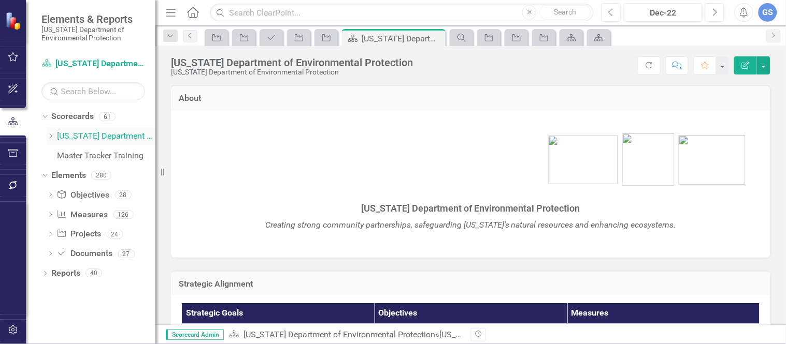
click at [97, 133] on link "[US_STATE] Department of Environmental Protection" at bounding box center [106, 137] width 98 height 12
click at [49, 135] on icon "Dropdown" at bounding box center [51, 136] width 8 height 6
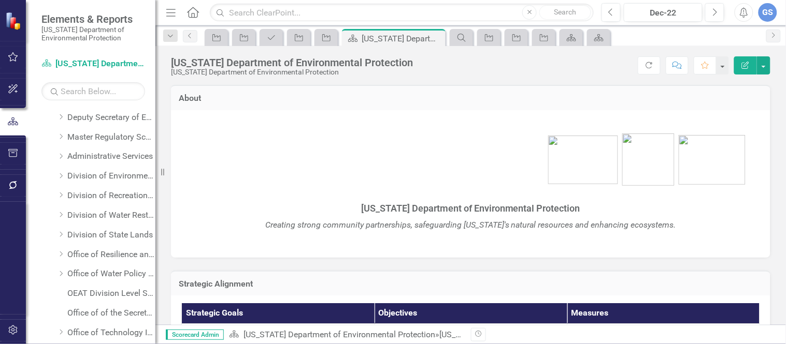
scroll to position [78, 0]
click at [108, 193] on link "Division of Recreation and Parks" at bounding box center [111, 196] width 88 height 12
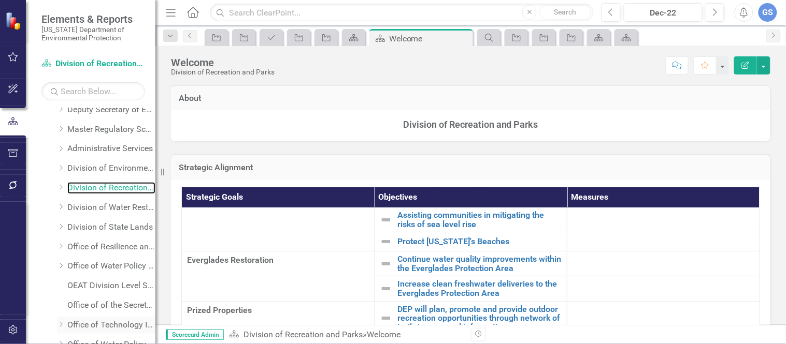
scroll to position [85, 0]
click at [60, 184] on div "Dropdown" at bounding box center [61, 188] width 8 height 9
click at [96, 206] on link "Bureau of Design Construction" at bounding box center [117, 209] width 78 height 12
